Goal: Check status: Check status

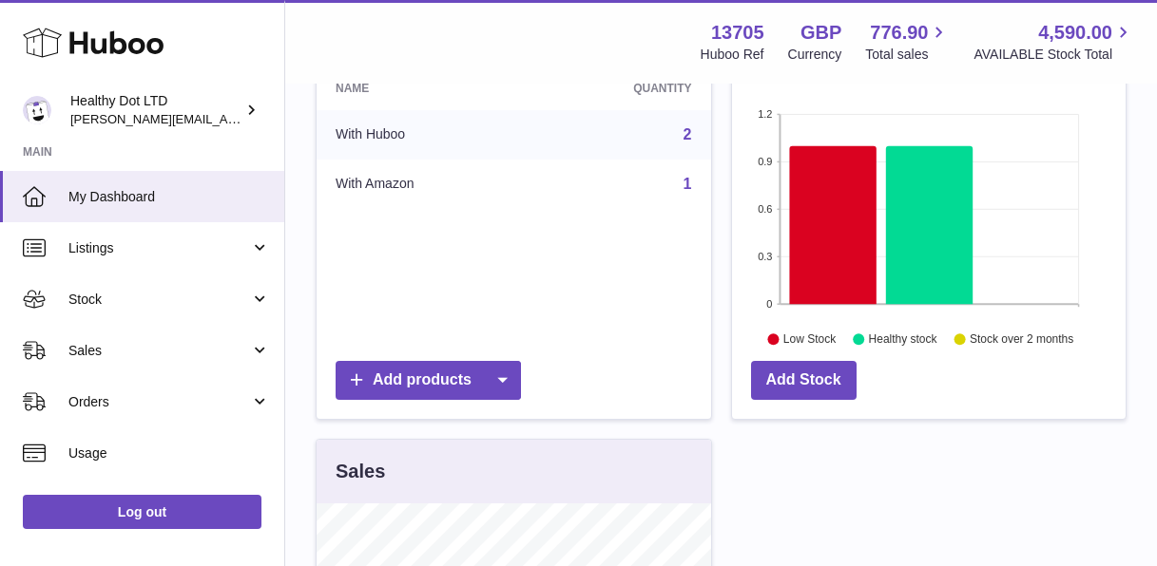
scroll to position [319, 0]
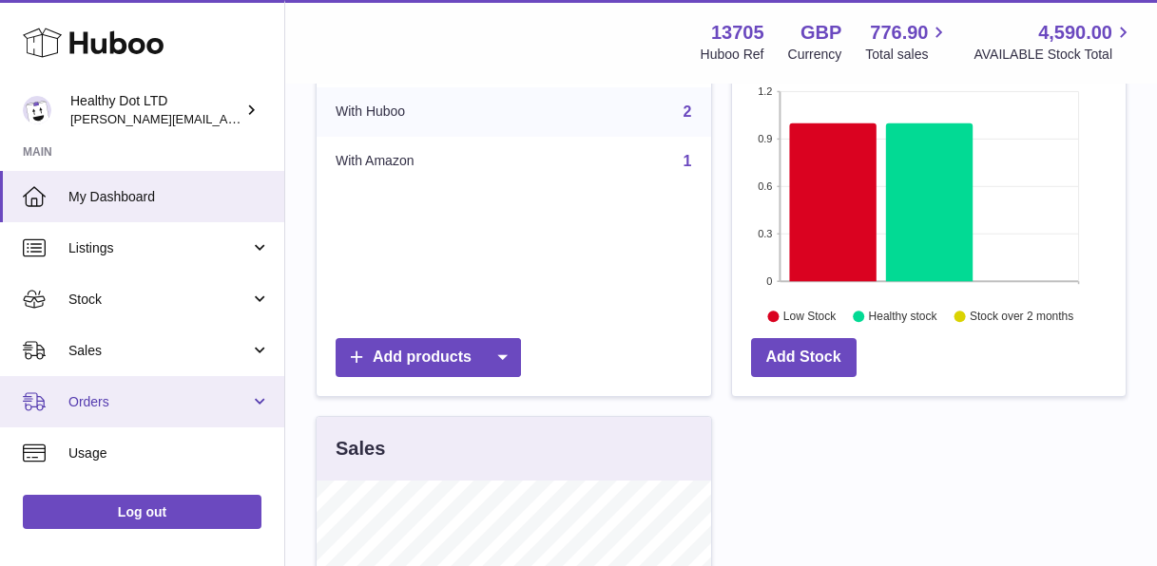
click at [234, 416] on link "Orders" at bounding box center [142, 401] width 284 height 51
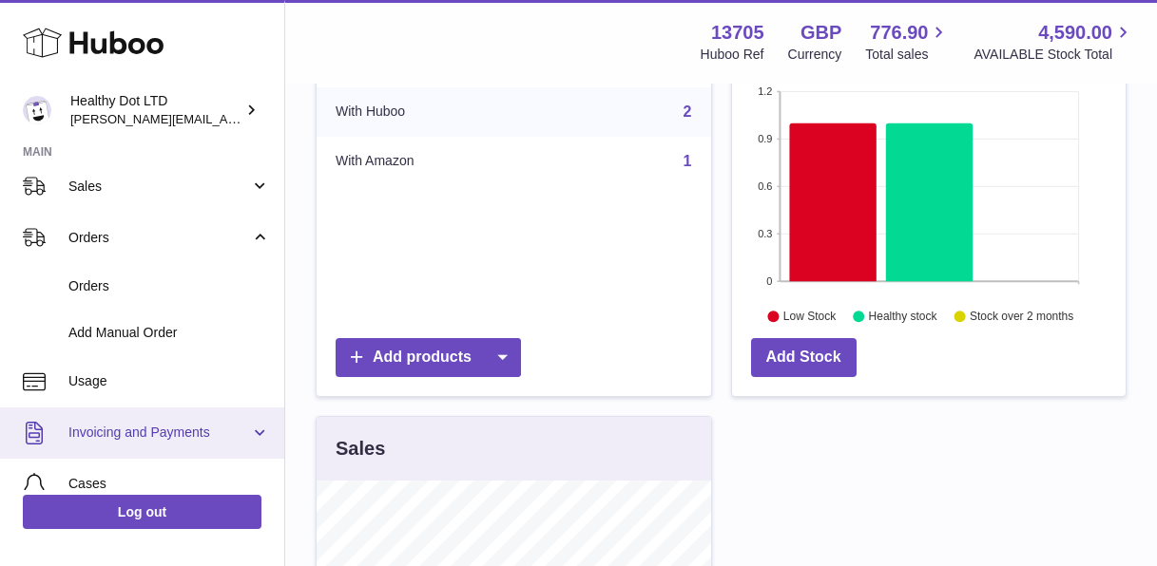
scroll to position [163, 0]
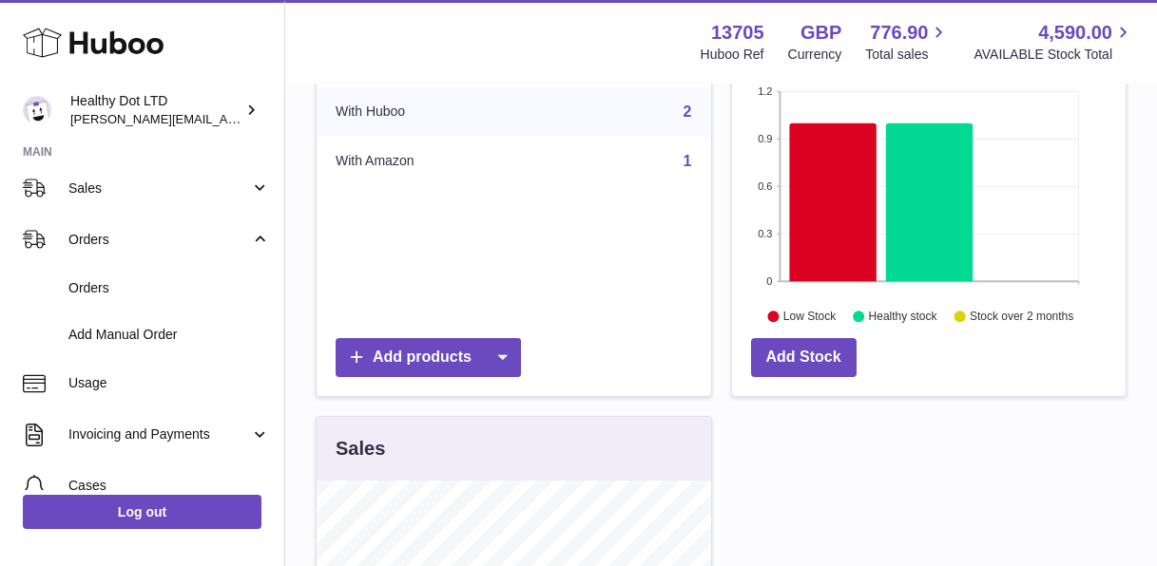
click at [963, 352] on div "Add Stock" at bounding box center [929, 362] width 394 height 67
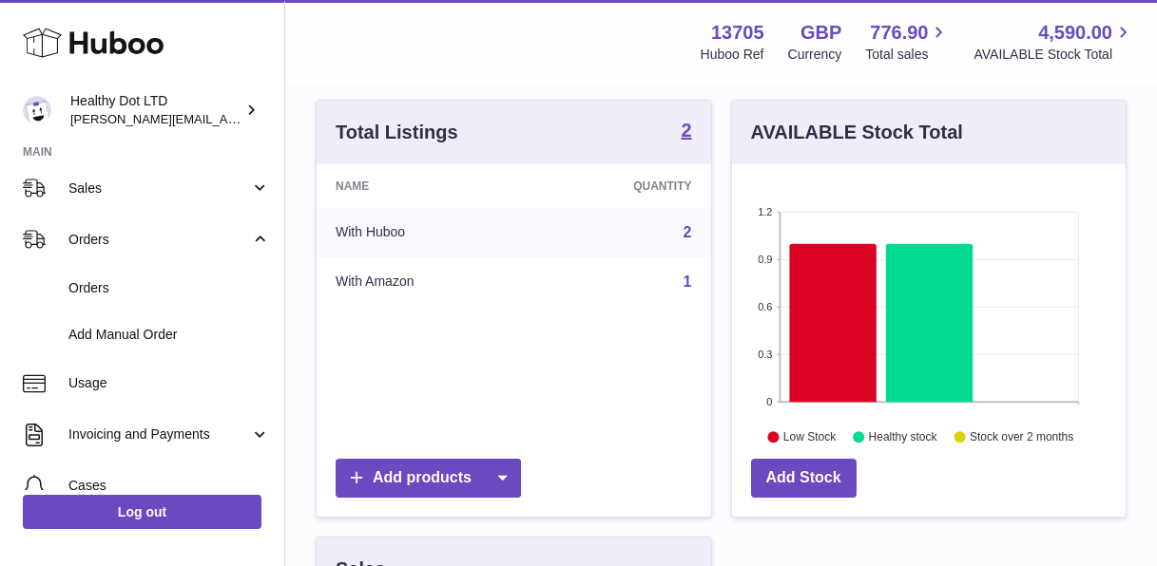
scroll to position [164, 0]
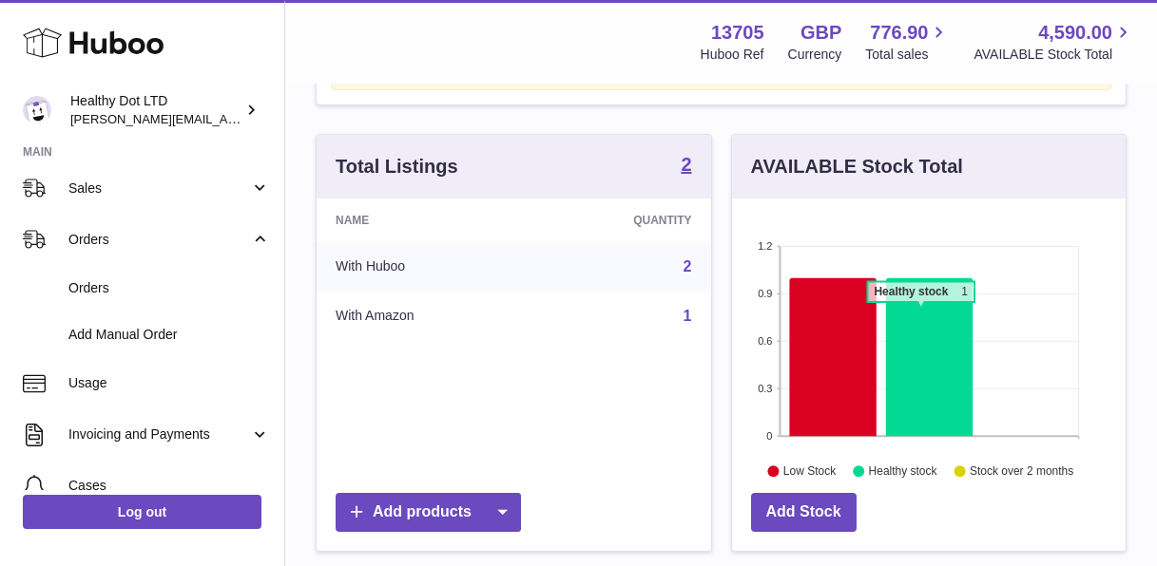
click at [920, 311] on icon at bounding box center [929, 357] width 87 height 159
click at [845, 306] on icon at bounding box center [832, 357] width 87 height 159
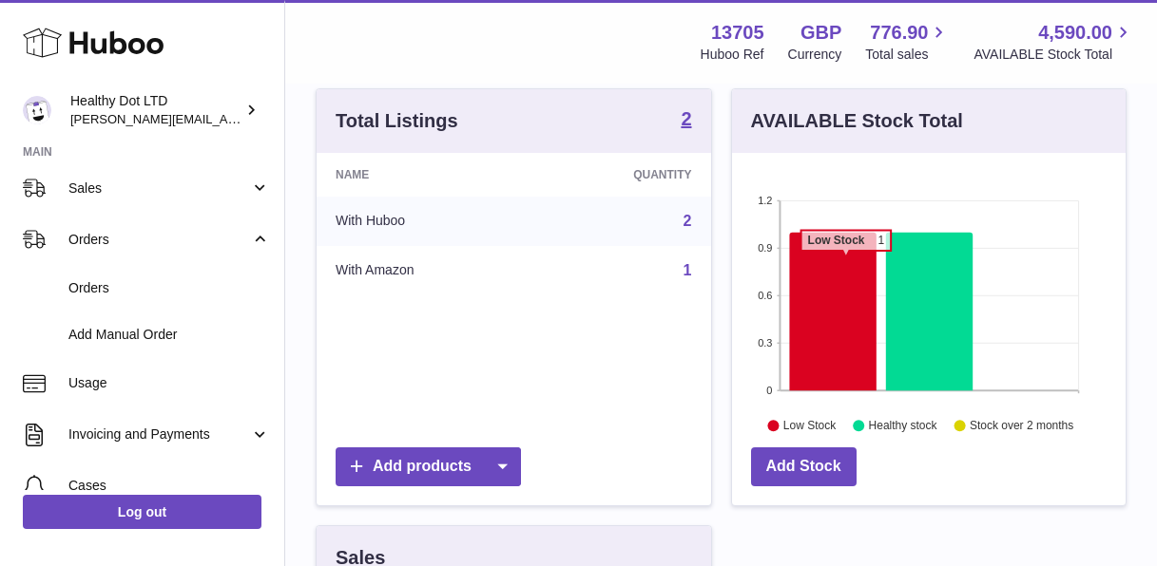
scroll to position [218, 0]
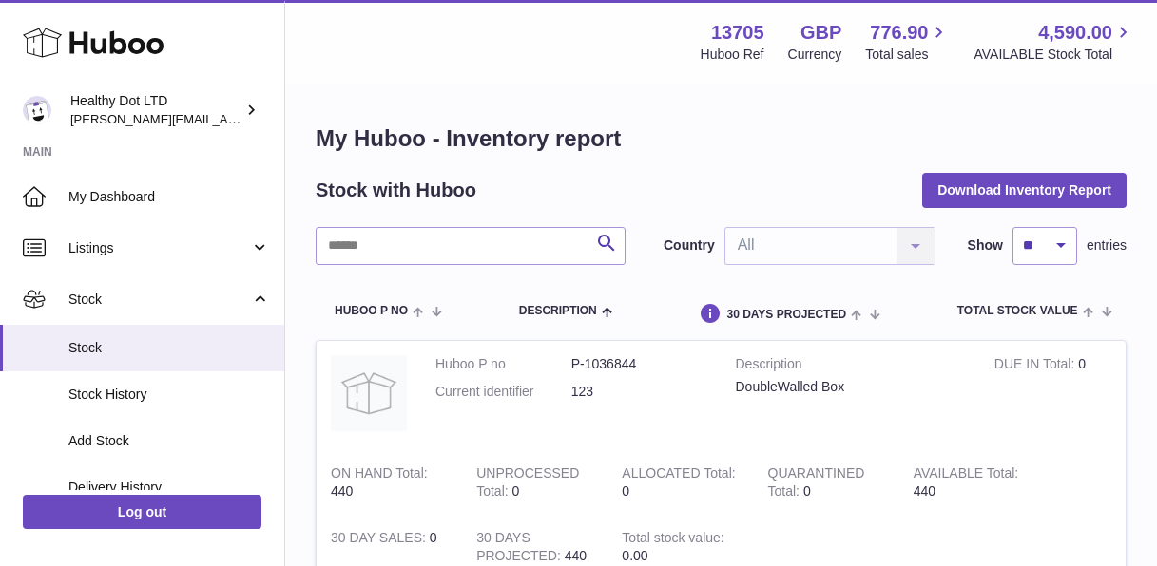
scroll to position [125, 0]
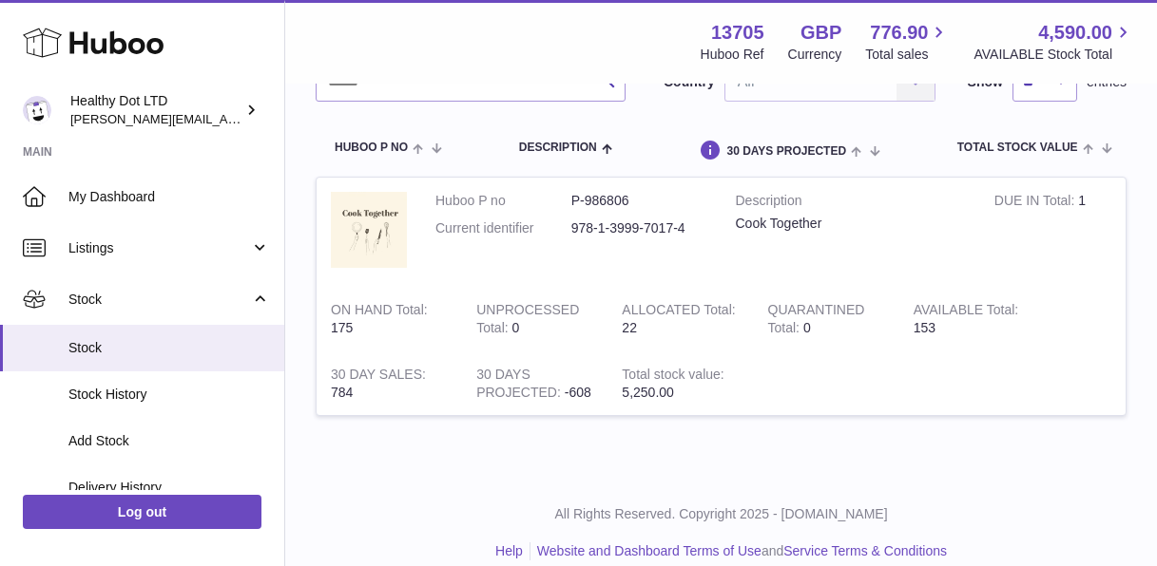
scroll to position [187, 0]
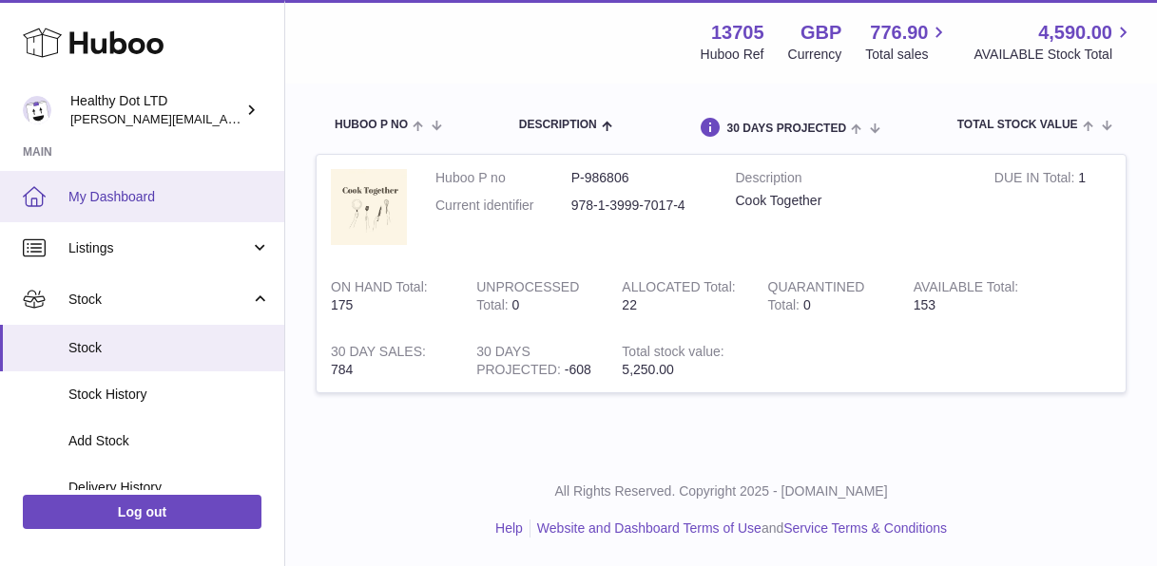
click at [143, 204] on span "My Dashboard" at bounding box center [169, 197] width 202 height 18
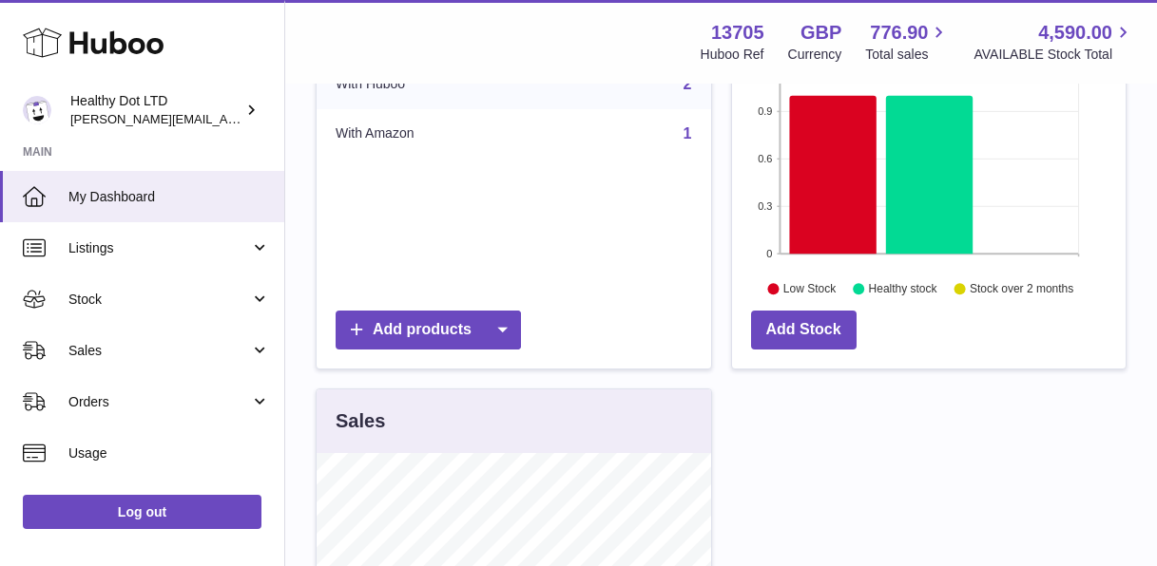
scroll to position [307, 0]
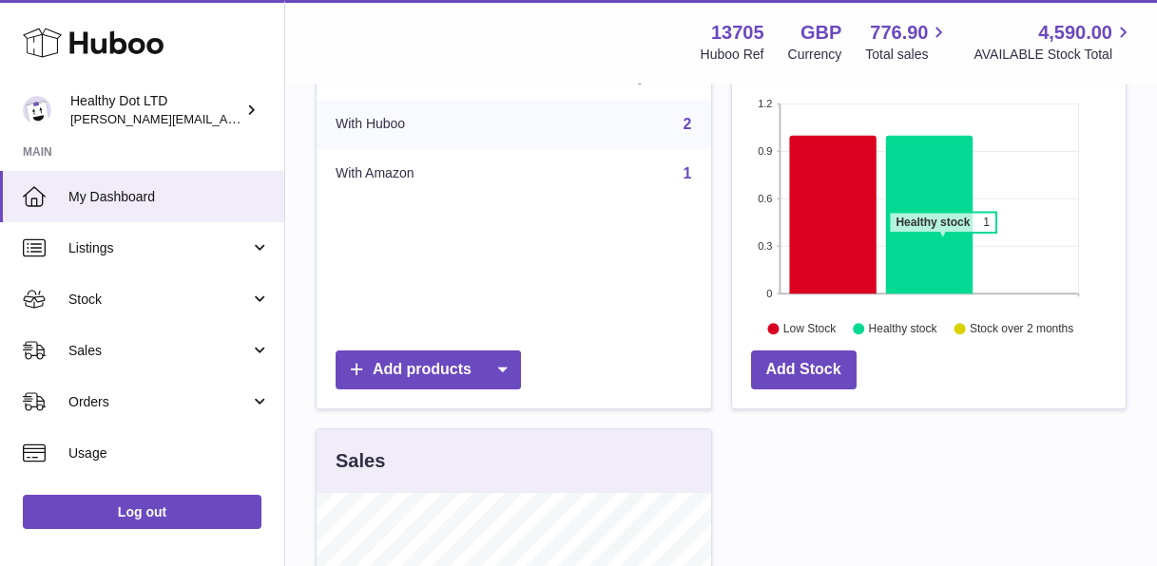
click at [942, 242] on icon at bounding box center [929, 215] width 87 height 159
click at [835, 268] on icon at bounding box center [832, 215] width 87 height 159
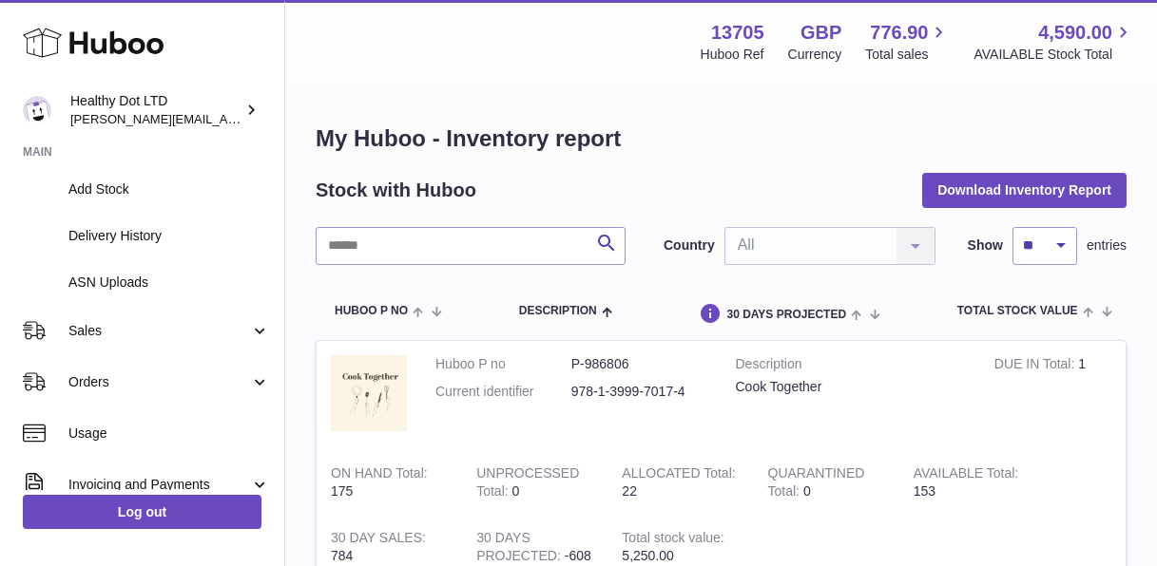
scroll to position [346, 0]
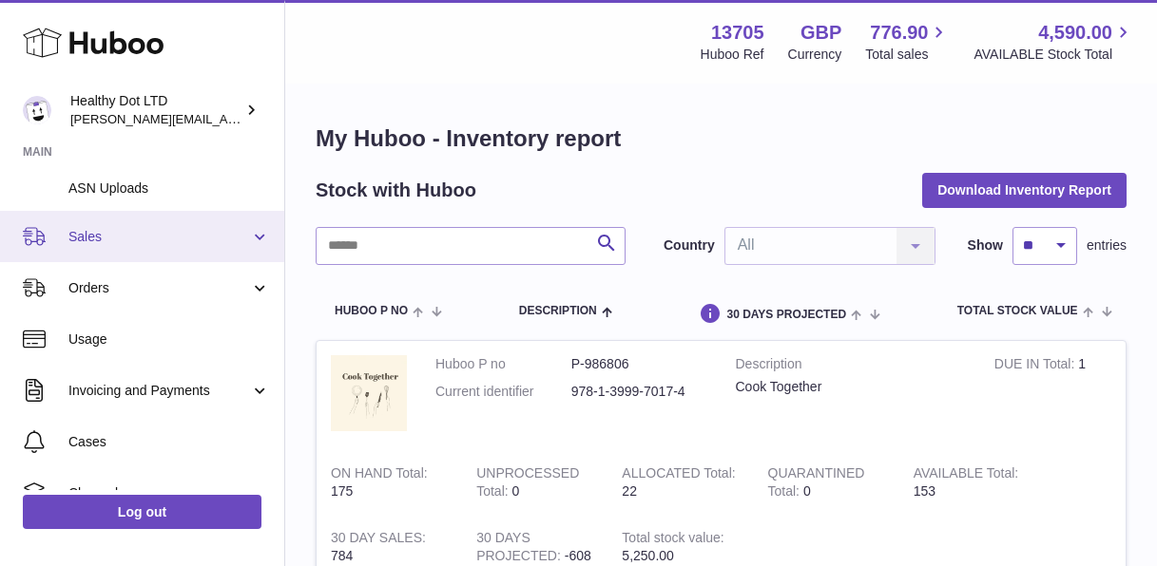
click at [124, 241] on span "Sales" at bounding box center [159, 237] width 182 height 18
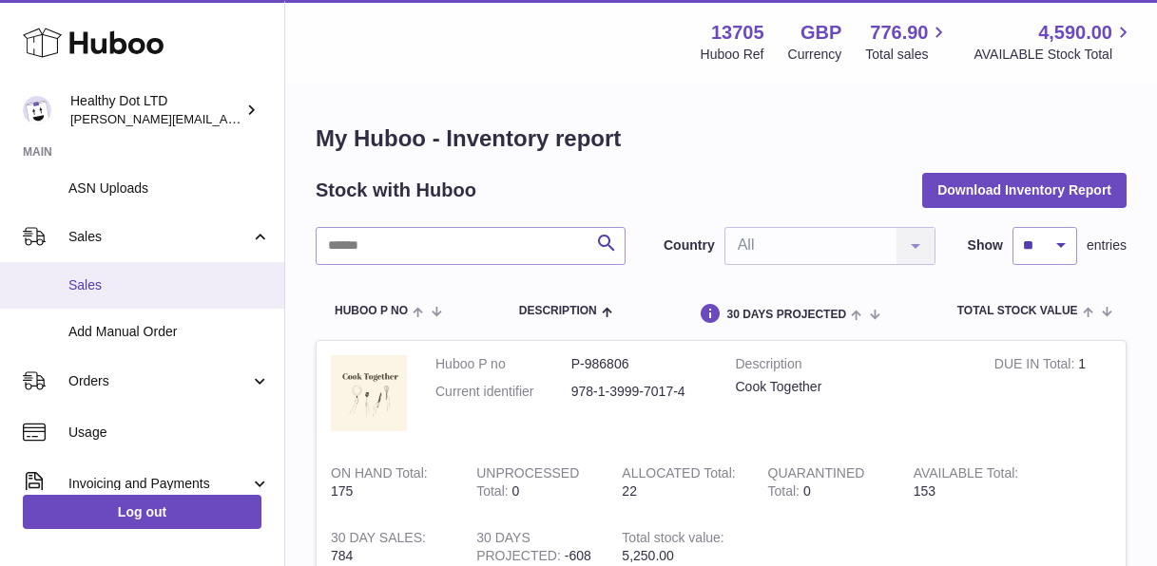
click at [86, 290] on span "Sales" at bounding box center [169, 286] width 202 height 18
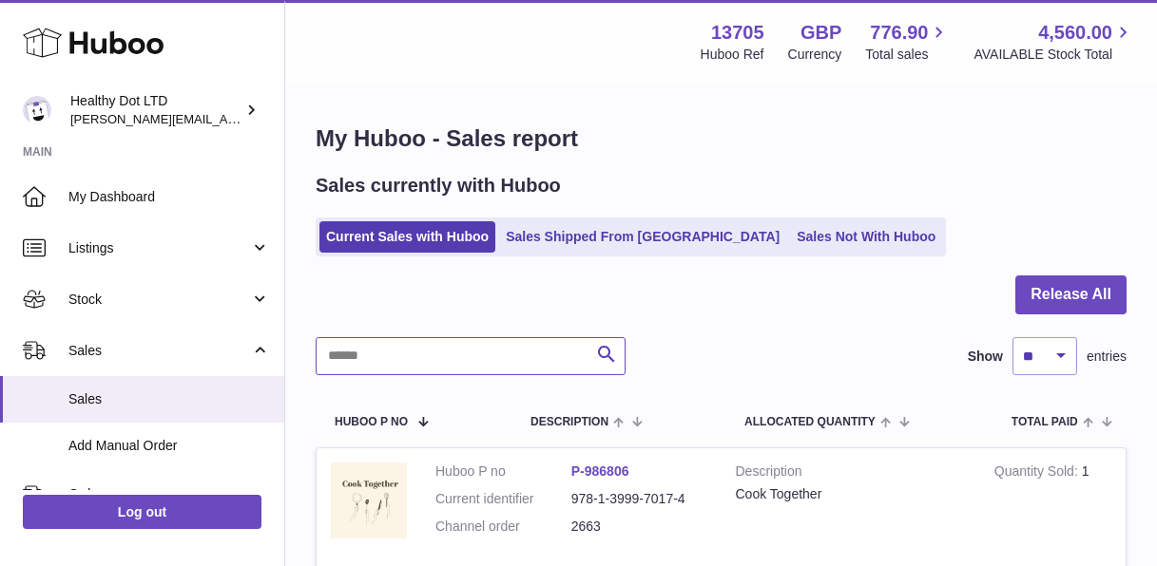
click at [360, 364] on input "text" at bounding box center [471, 356] width 310 height 38
paste input "*****"
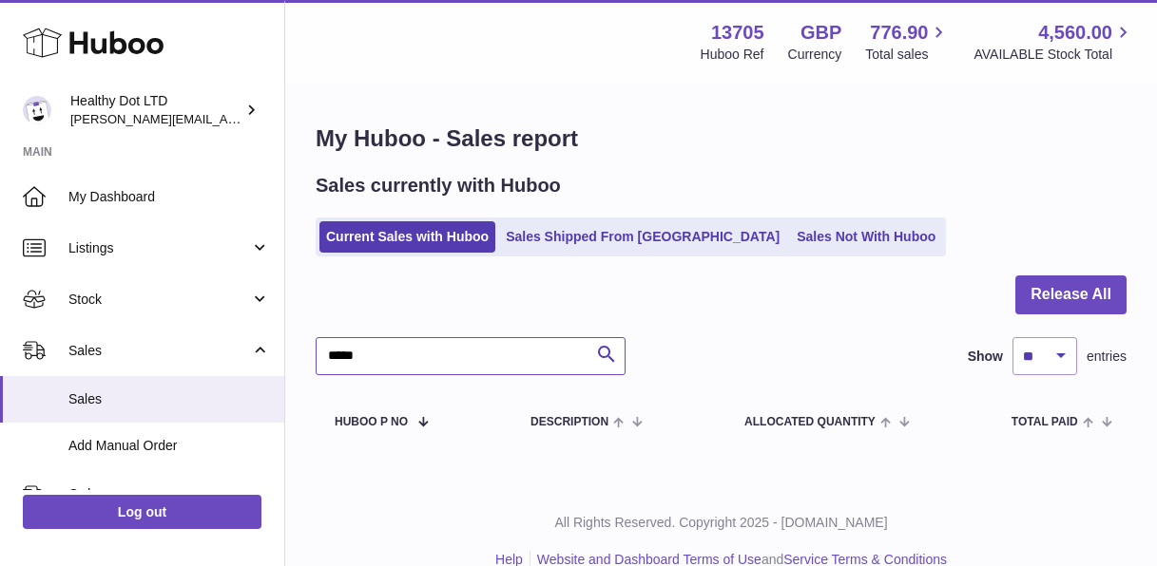
scroll to position [30, 0]
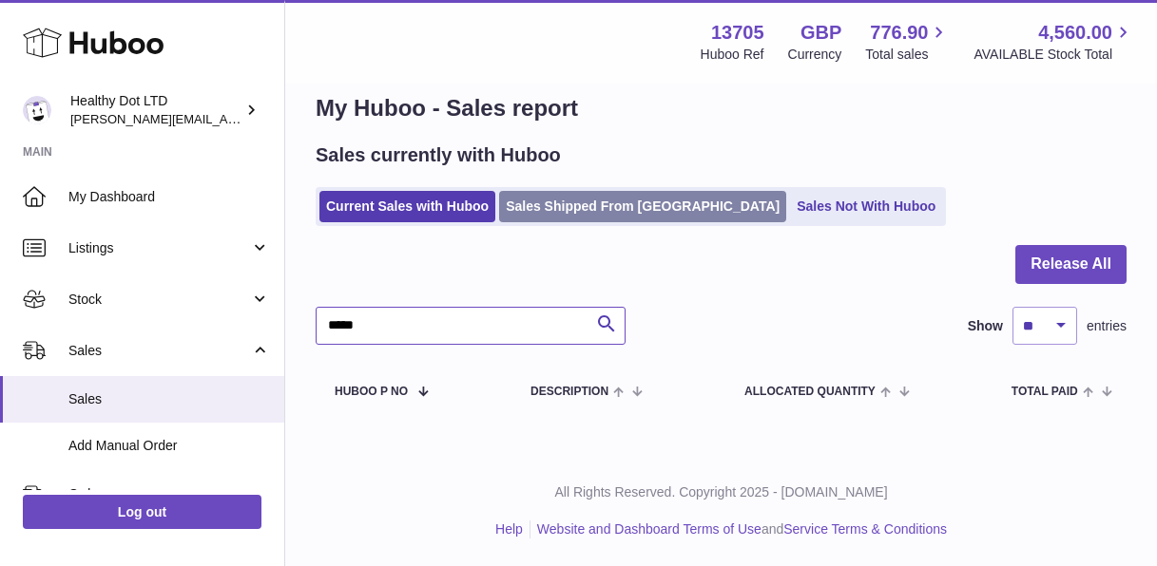
type input "*****"
click at [578, 216] on link "Sales Shipped From [GEOGRAPHIC_DATA]" at bounding box center [642, 206] width 287 height 31
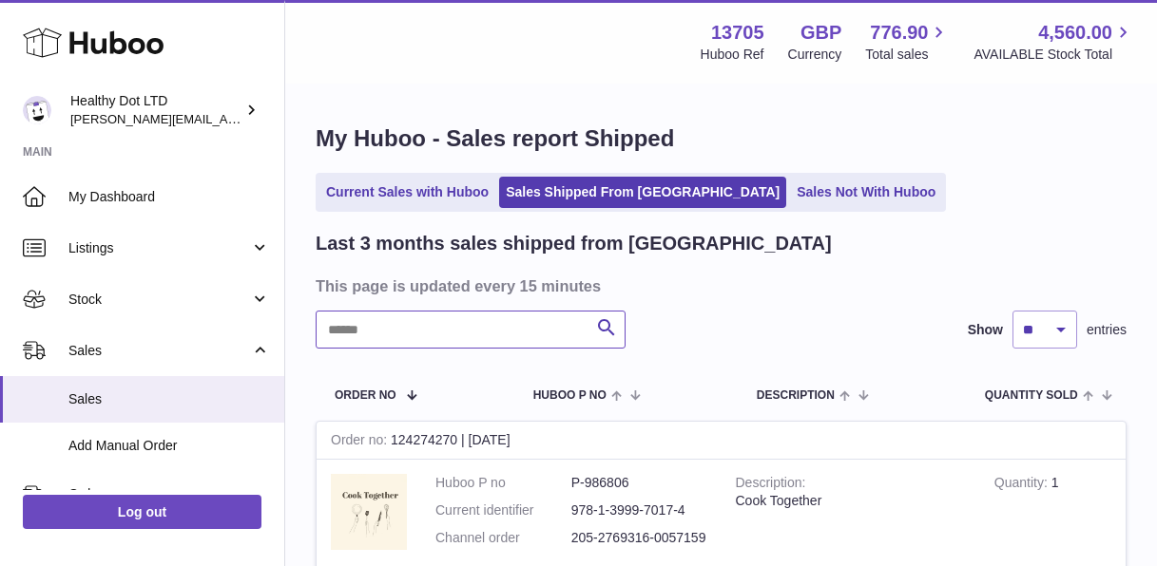
click at [489, 331] on input "text" at bounding box center [471, 330] width 310 height 38
paste input "*****"
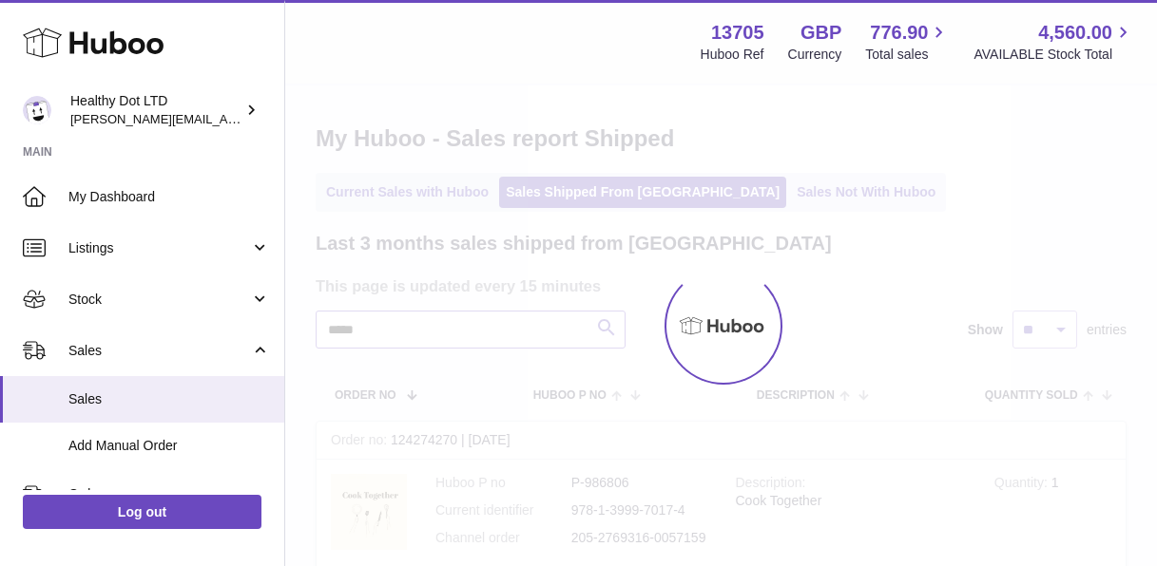
scroll to position [5, 0]
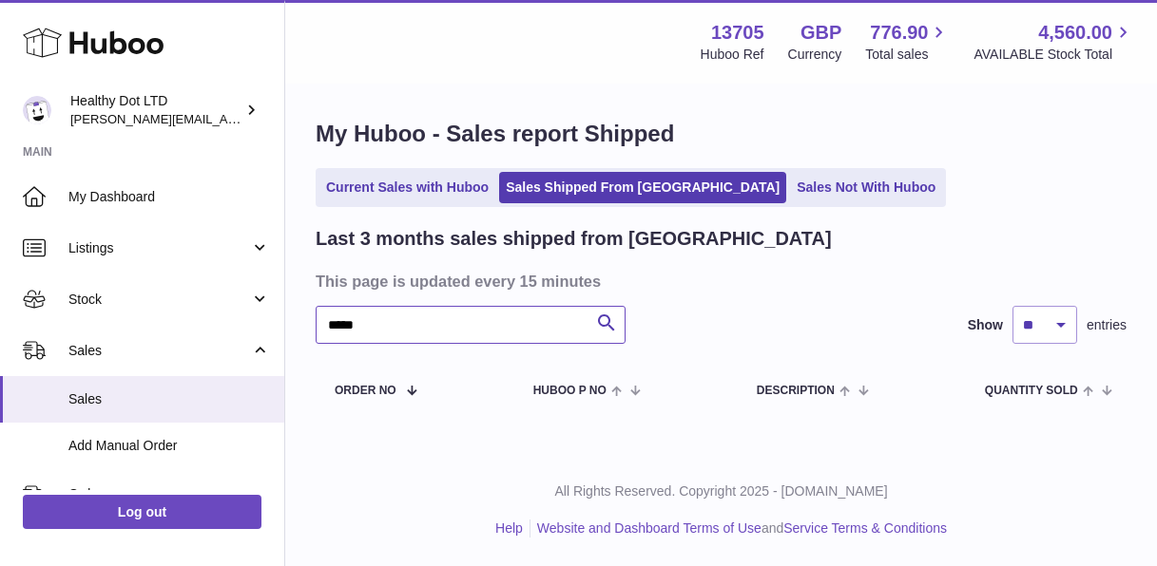
click at [330, 322] on input "*****" at bounding box center [471, 325] width 310 height 38
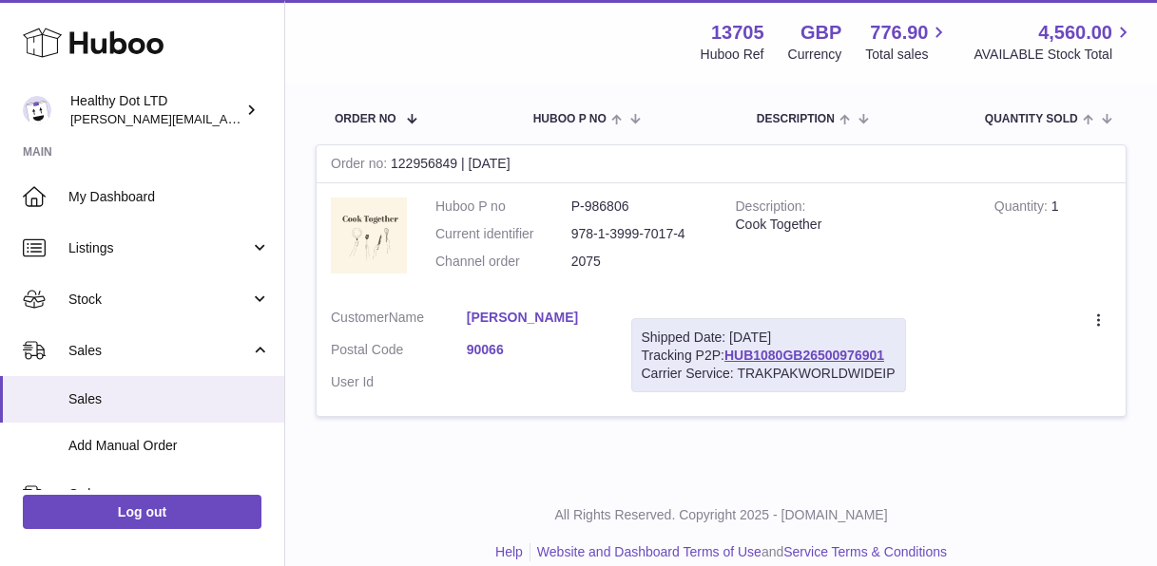
scroll to position [274, 0]
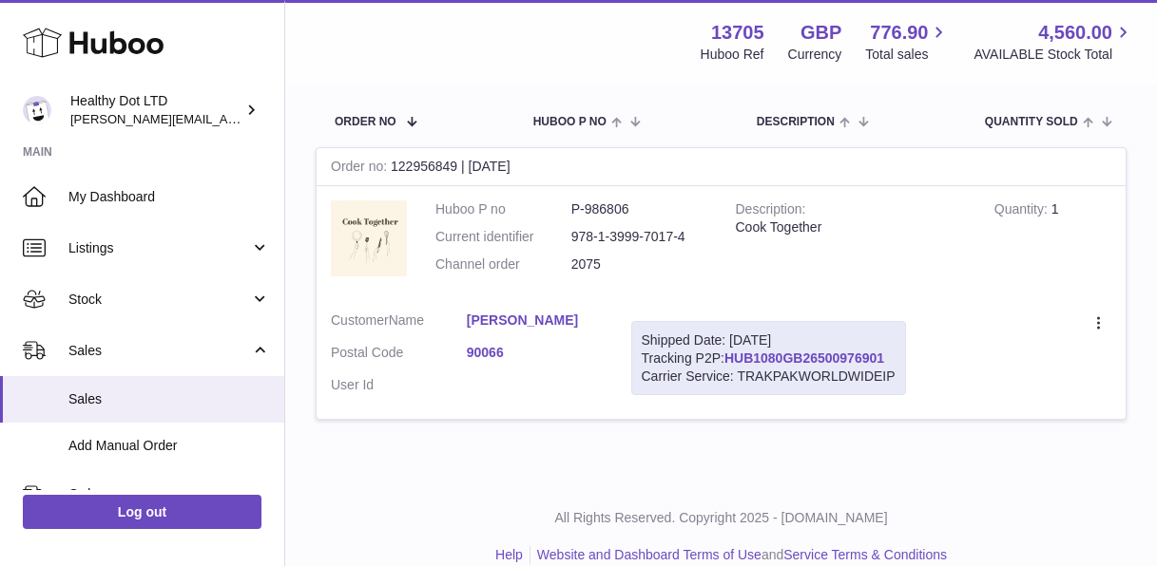
click at [822, 357] on link "HUB1080GB26500976901" at bounding box center [804, 358] width 160 height 15
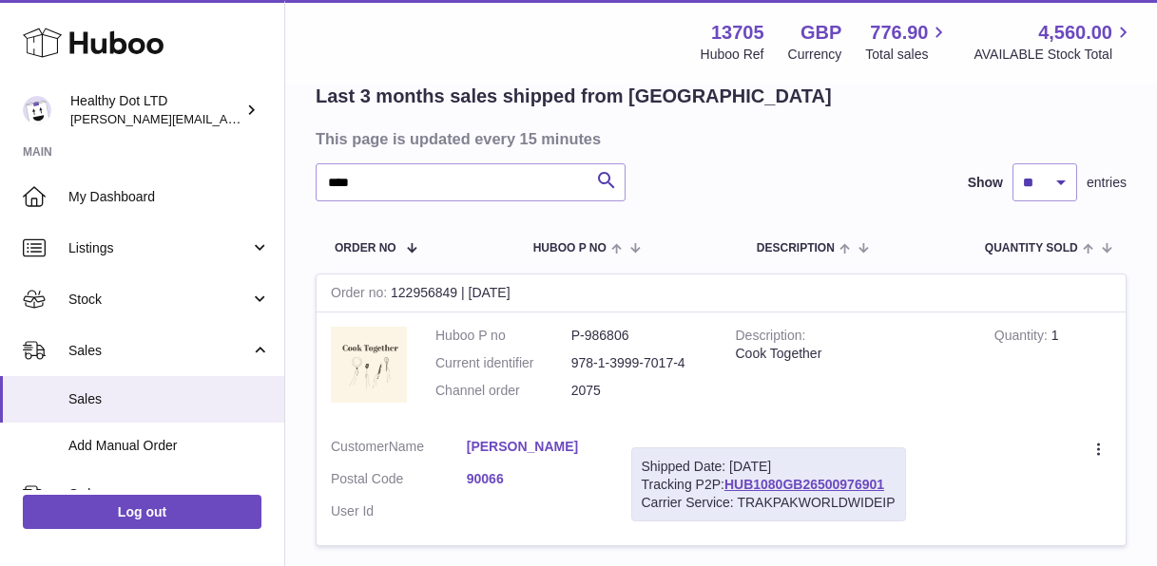
scroll to position [0, 0]
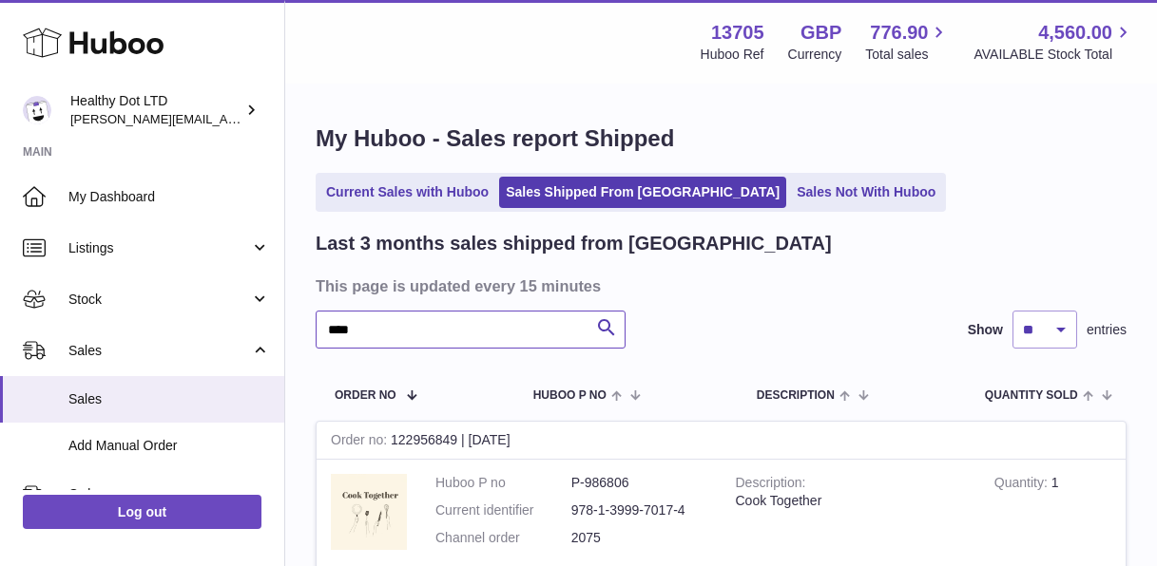
click at [373, 336] on input "****" at bounding box center [471, 330] width 310 height 38
paste input "text"
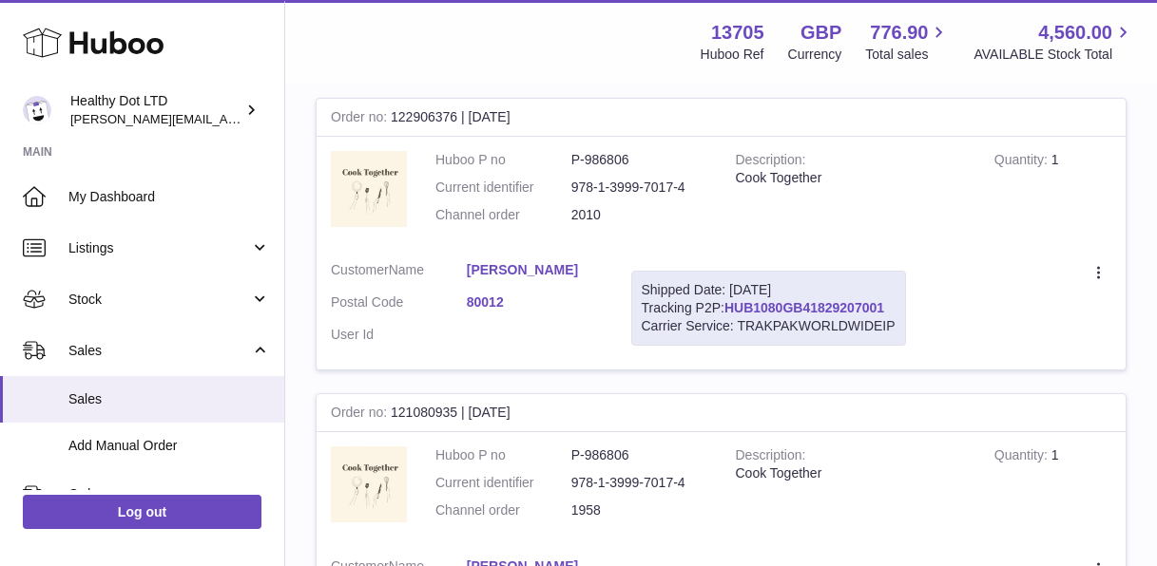
scroll to position [934, 0]
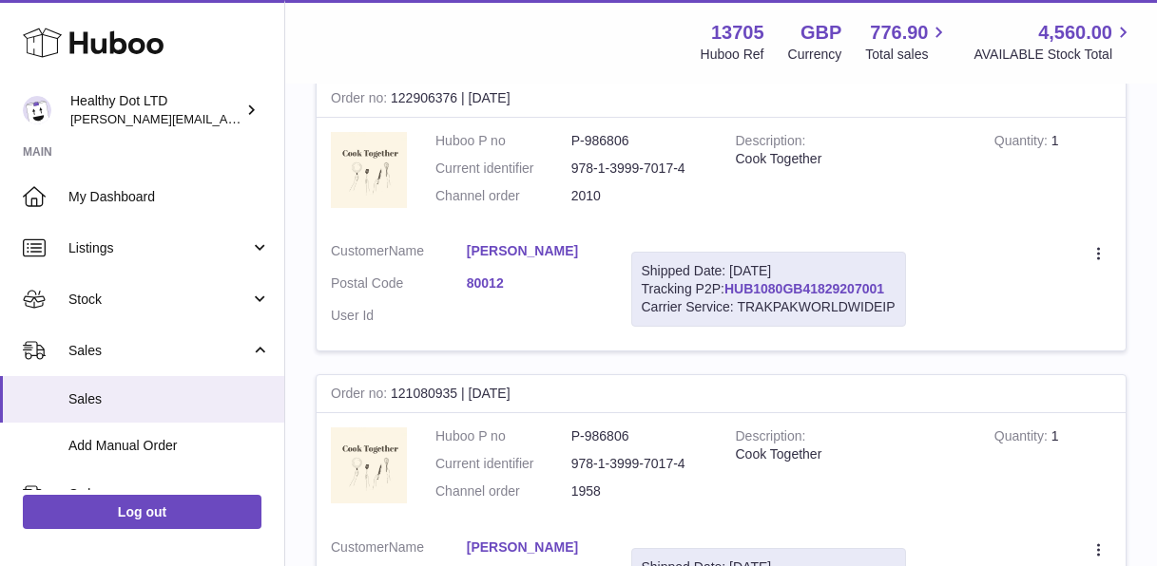
click at [807, 294] on link "HUB1080GB41829207001" at bounding box center [804, 288] width 160 height 15
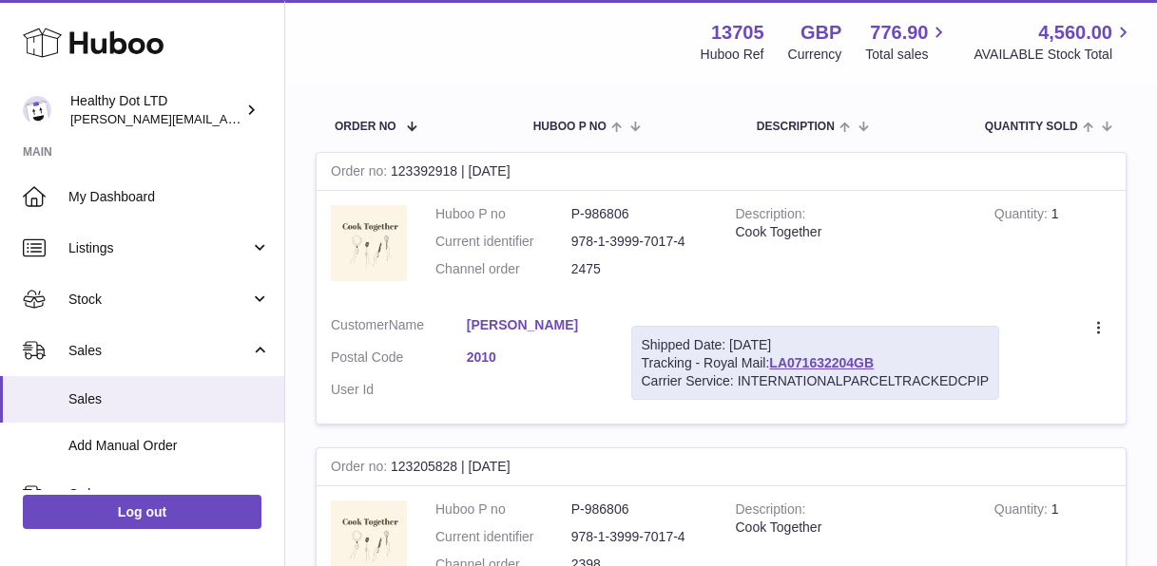
scroll to position [0, 0]
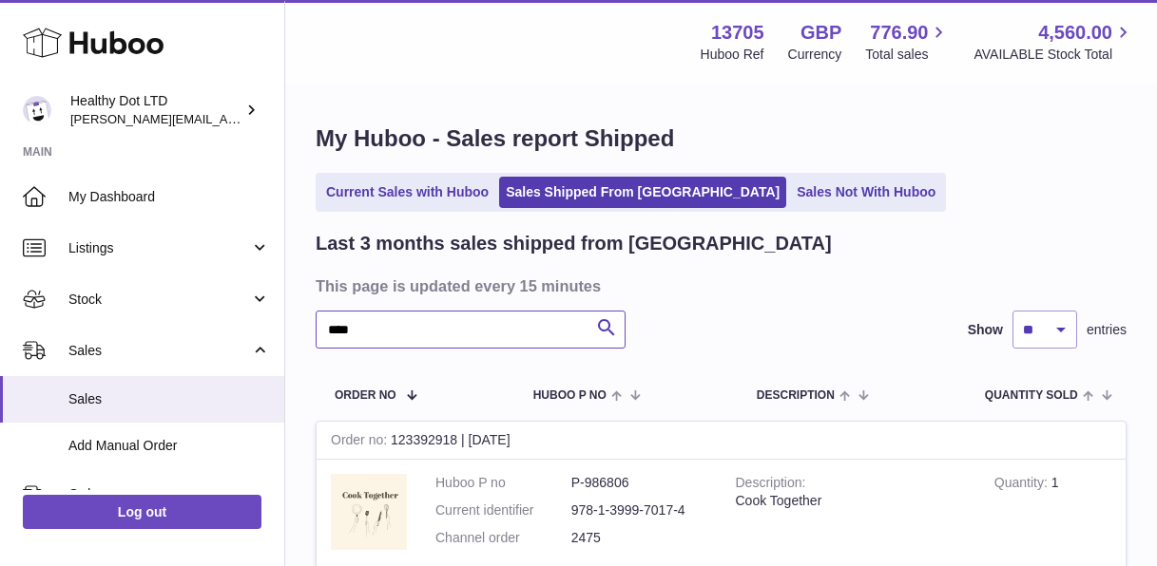
click at [442, 338] on input "****" at bounding box center [471, 330] width 310 height 38
paste input "text"
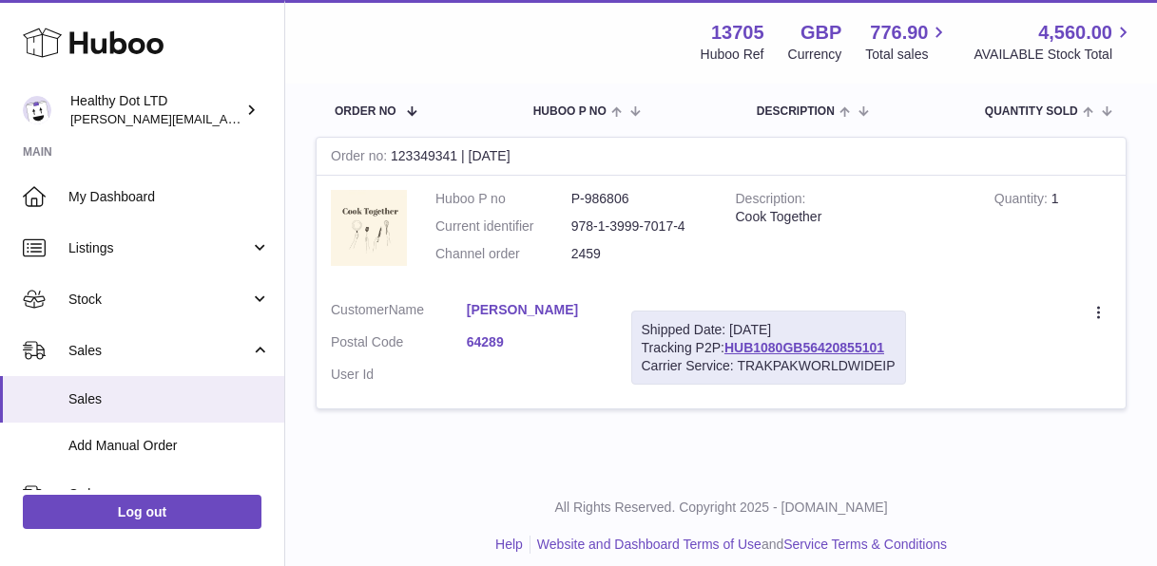
scroll to position [294, 0]
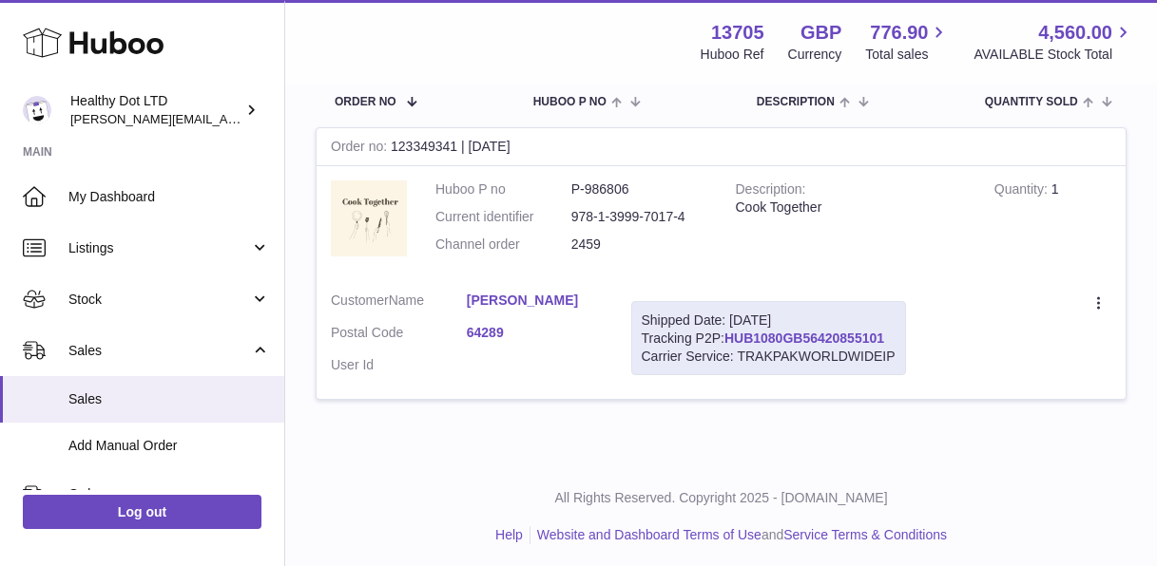
type input "****"
click at [797, 338] on link "HUB1080GB56420855101" at bounding box center [804, 338] width 160 height 15
